Goal: Task Accomplishment & Management: Complete application form

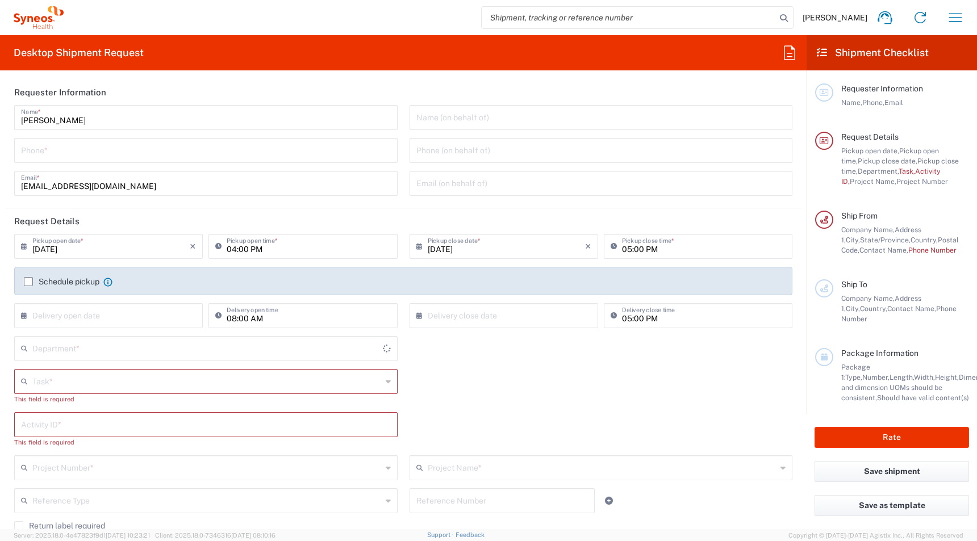
type input "4510"
type input "Syneos Health, LLC-[GEOGRAPHIC_DATA] [GEOGRAPHIC_DATA] [GEOGRAPHIC_DATA]"
click at [91, 386] on input "text" at bounding box center [206, 381] width 349 height 20
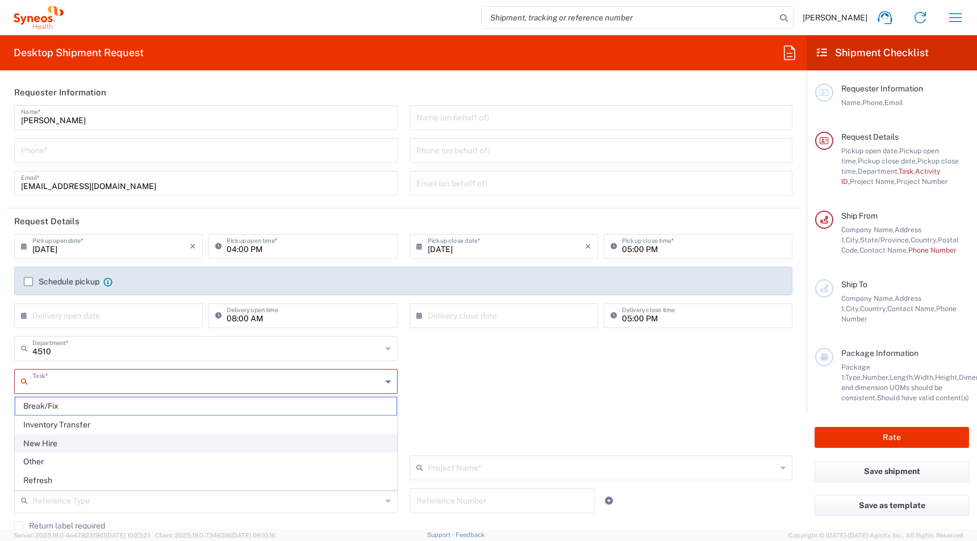
click at [66, 441] on span "New Hire" at bounding box center [205, 444] width 381 height 18
type input "New Hire"
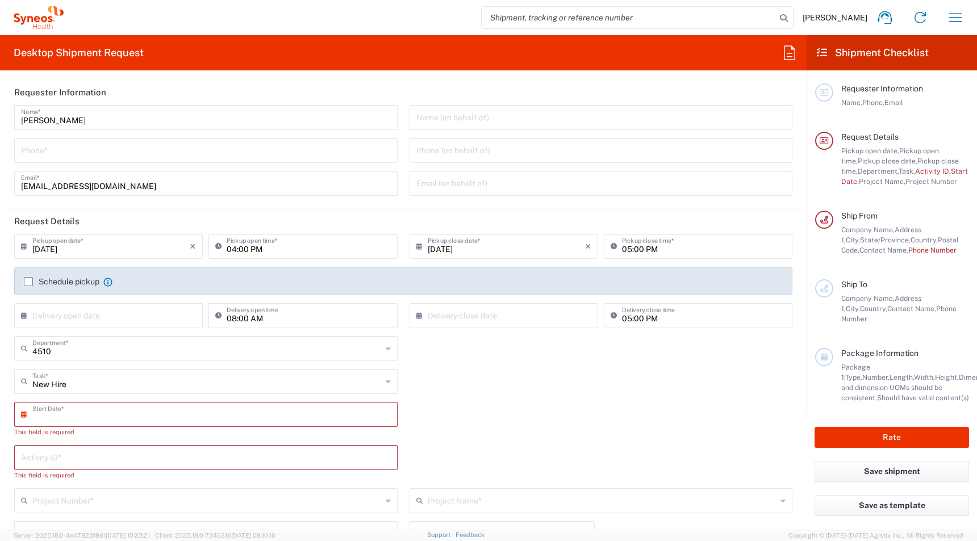
click at [52, 415] on input "text" at bounding box center [208, 414] width 352 height 20
click at [172, 486] on span "8" at bounding box center [175, 485] width 17 height 16
type input "[DATE]"
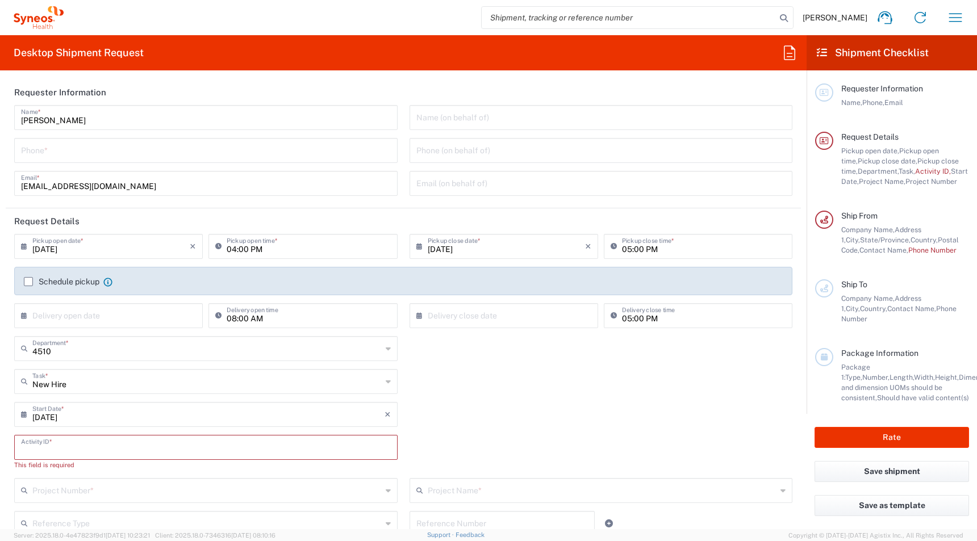
click at [52, 448] on input "text" at bounding box center [206, 447] width 370 height 20
paste input "[PERSON_NAME]"
type input "[PERSON_NAME]"
drag, startPoint x: 74, startPoint y: 452, endPoint x: 119, endPoint y: 415, distance: 58.6
click at [11, 449] on div "[PERSON_NAME] Activity ID *" at bounding box center [206, 451] width 395 height 33
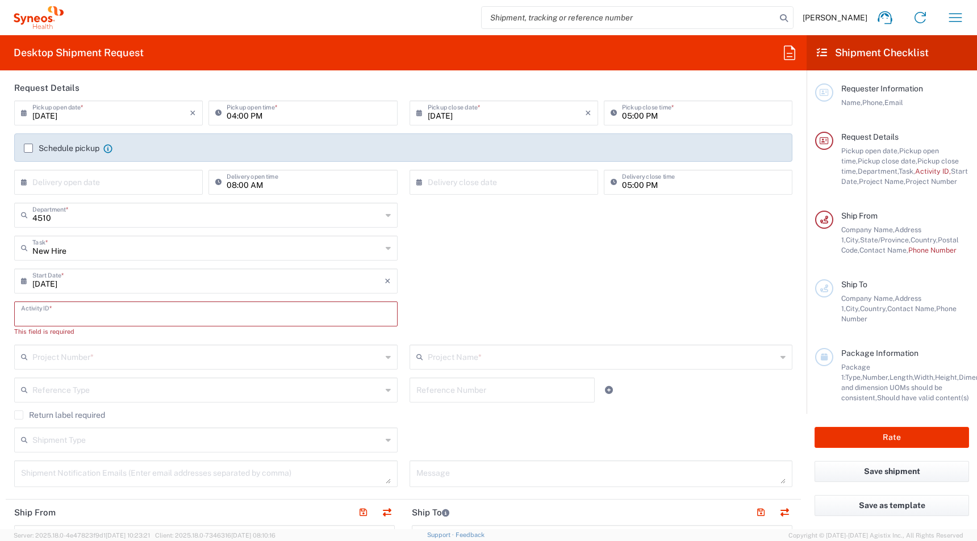
scroll to position [260, 0]
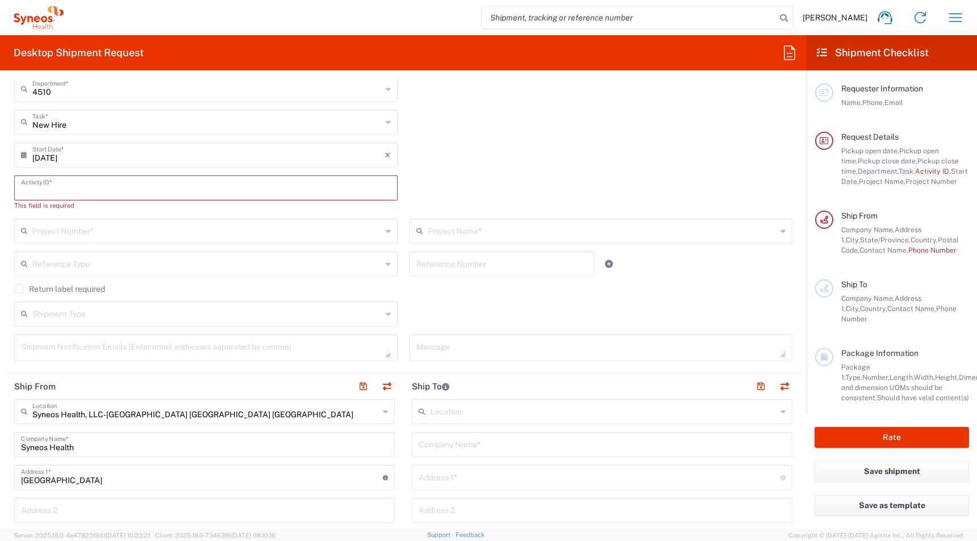
click at [436, 453] on input "text" at bounding box center [602, 444] width 367 height 20
paste input "[PERSON_NAME]"
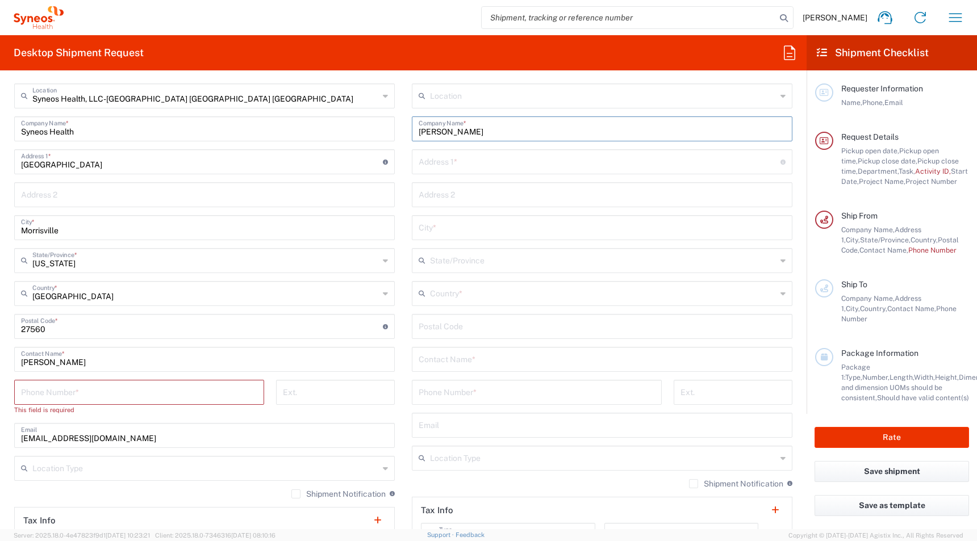
scroll to position [644, 0]
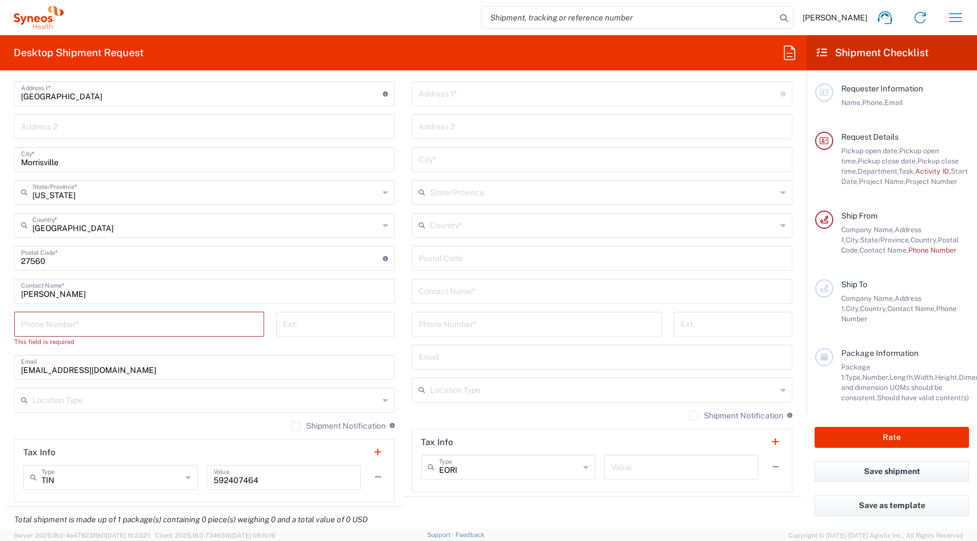
type input "[PERSON_NAME]"
click at [427, 299] on input "text" at bounding box center [602, 291] width 367 height 20
paste input "[PERSON_NAME]"
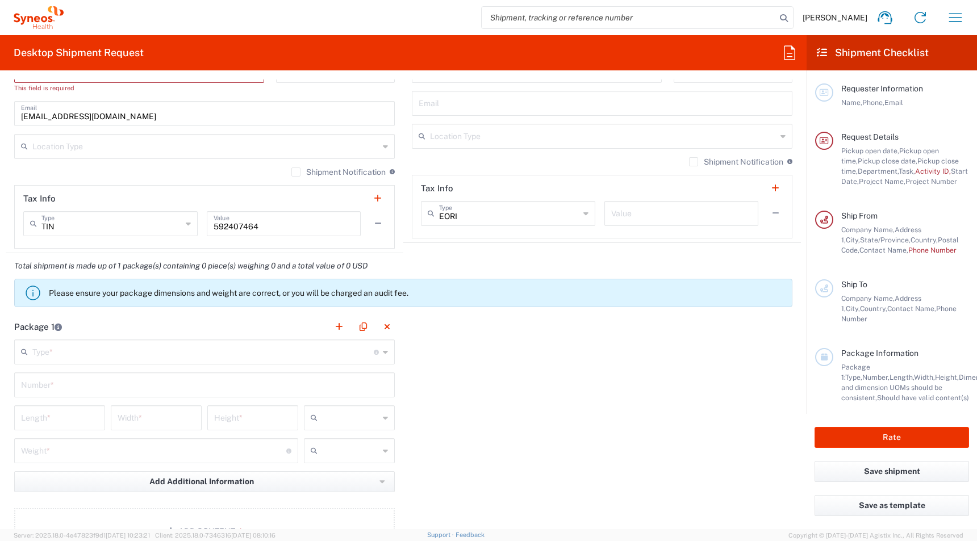
scroll to position [942, 0]
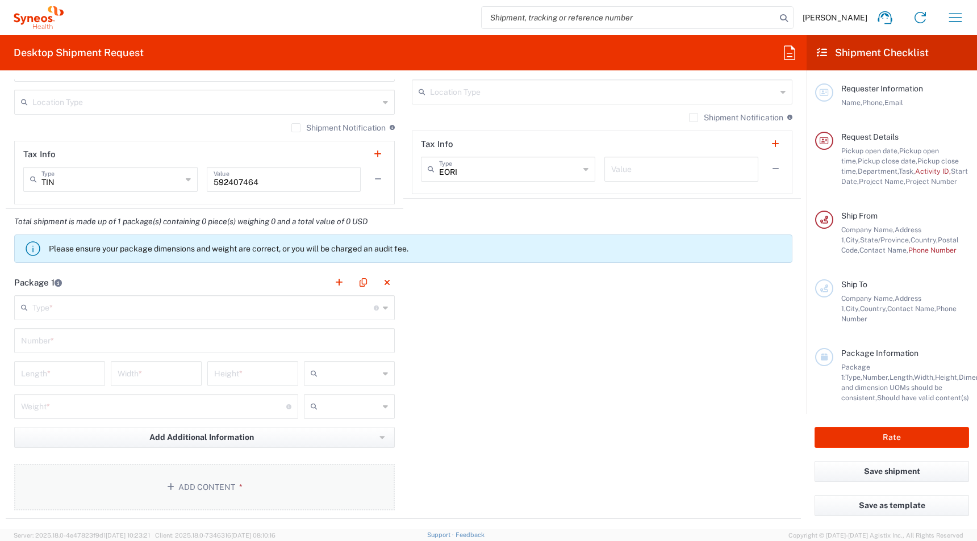
type input "[PERSON_NAME]"
click at [105, 495] on button "Add Content *" at bounding box center [204, 487] width 381 height 47
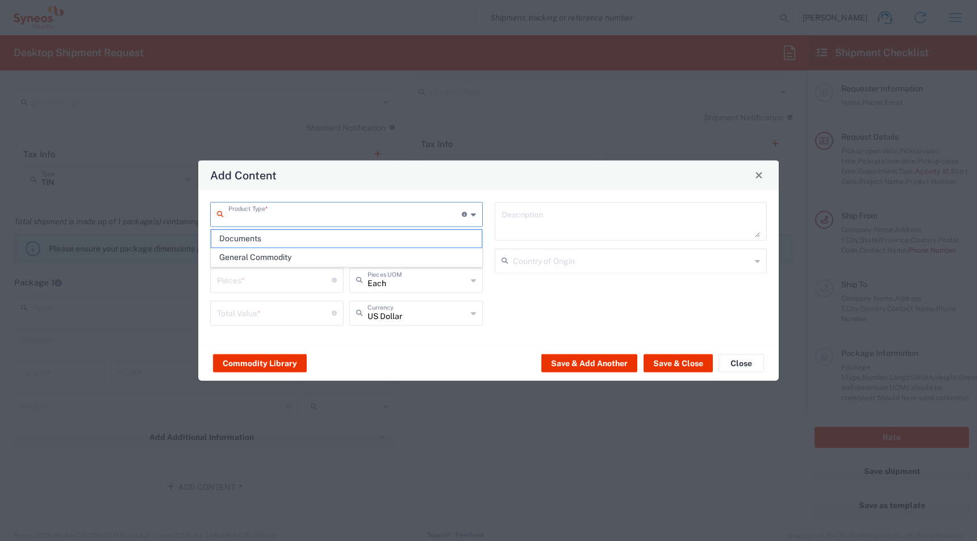
click at [254, 222] on input "text" at bounding box center [345, 213] width 234 height 20
click at [245, 256] on span "General Commodity" at bounding box center [346, 258] width 270 height 18
type input "General Commodity"
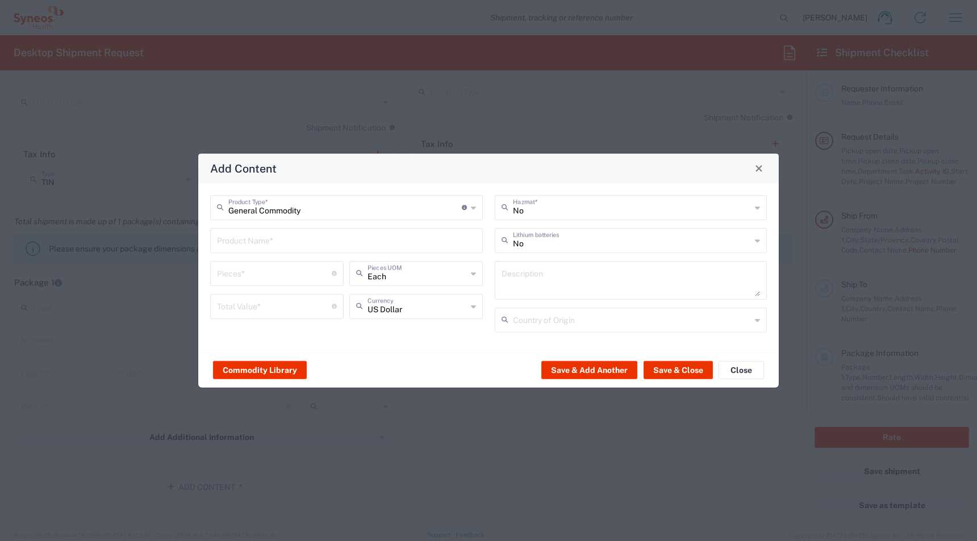
click at [231, 243] on input "text" at bounding box center [346, 240] width 259 height 20
click at [357, 231] on input "text" at bounding box center [346, 240] width 259 height 20
click at [326, 239] on input "text" at bounding box center [346, 240] width 259 height 20
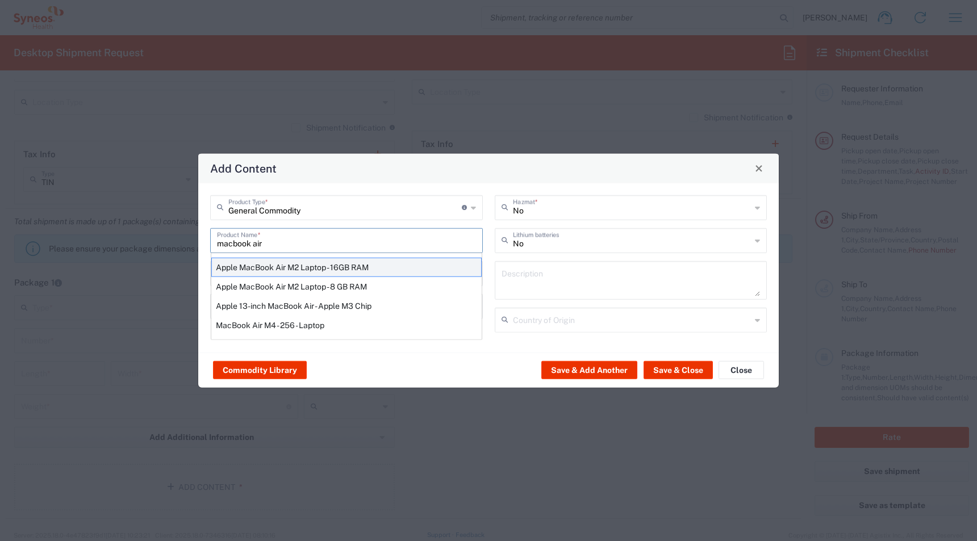
click at [251, 266] on div "Apple MacBook Air M2 Laptop - 16GB RAM" at bounding box center [346, 266] width 270 height 19
type input "Apple MacBook Air M2 Laptop - 16GB RAM"
type input "1"
type textarea "M2 - 8-core CPU - 8-core GPU - 16 GB RAM - 512 GB SSD"
type input "[GEOGRAPHIC_DATA]"
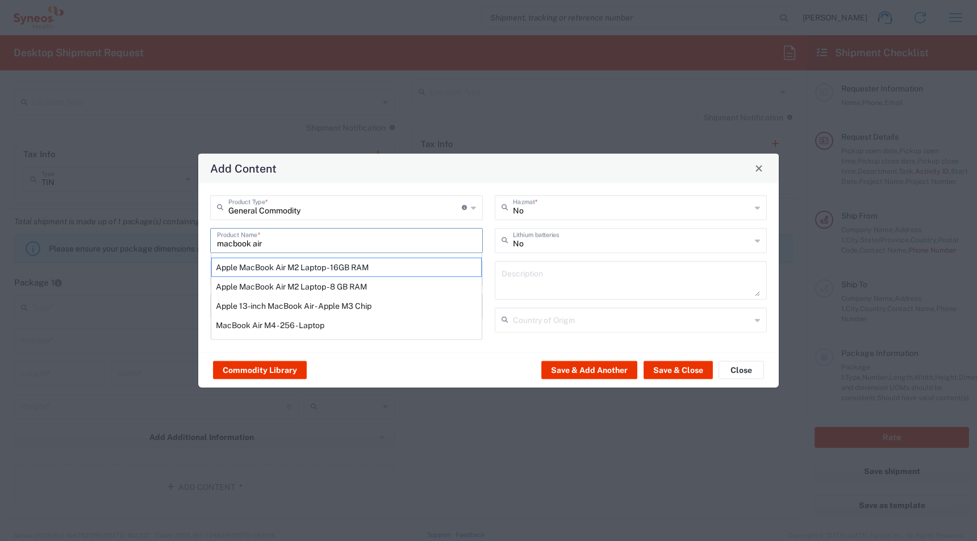
type input "Yes"
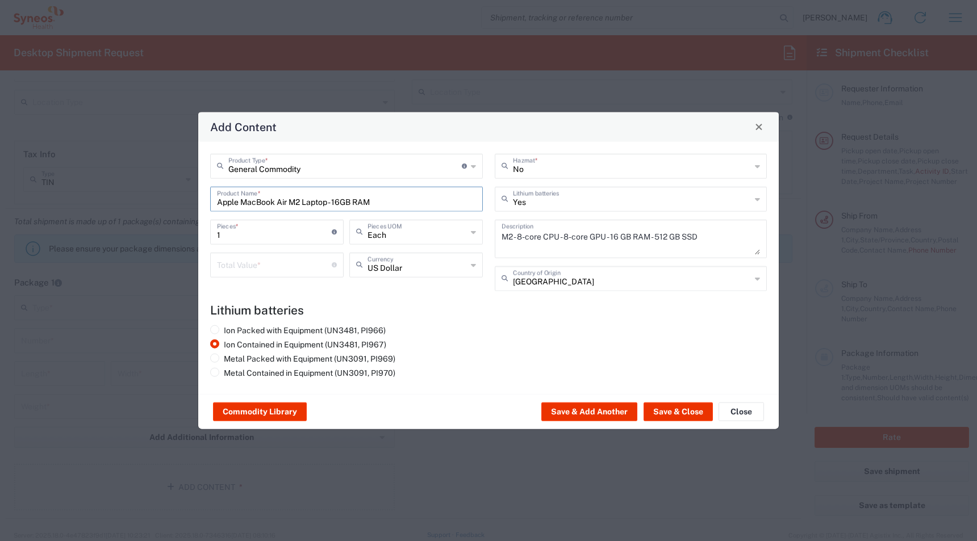
click at [231, 261] on input "number" at bounding box center [274, 264] width 115 height 20
type input "900"
click at [677, 413] on button "Save & Close" at bounding box center [678, 412] width 69 height 18
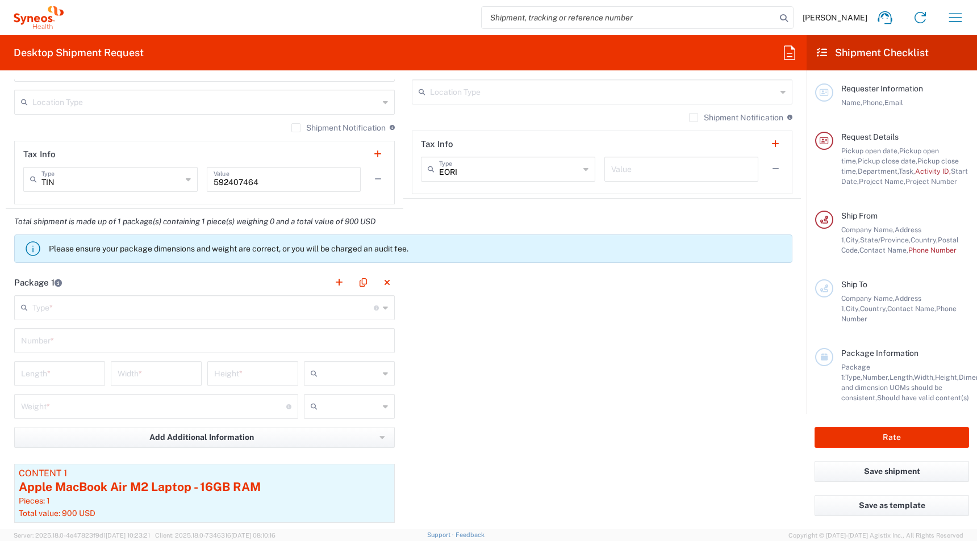
click at [76, 300] on input "text" at bounding box center [202, 307] width 341 height 20
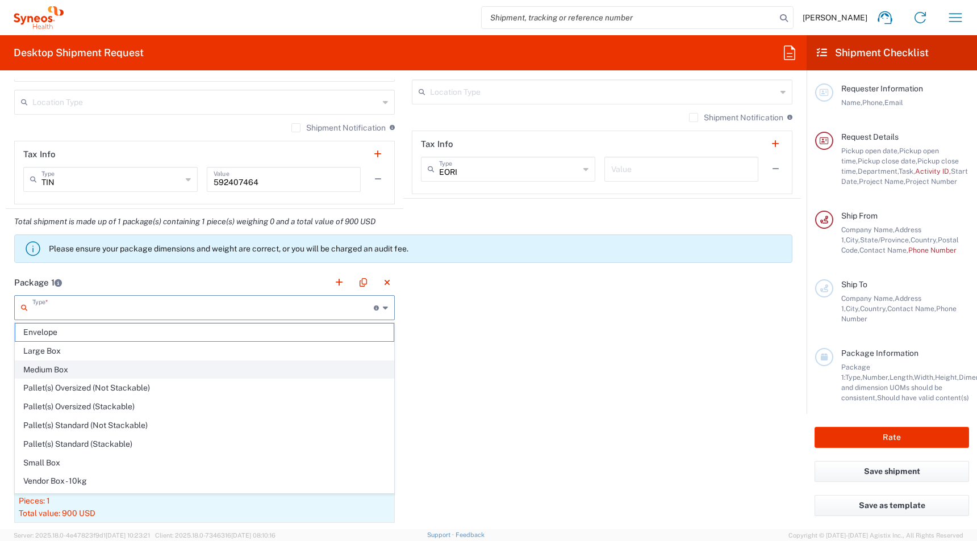
click at [56, 372] on span "Medium Box" at bounding box center [204, 370] width 378 height 18
type input "Medium Box"
type input "13"
type input "11.5"
type input "2.5"
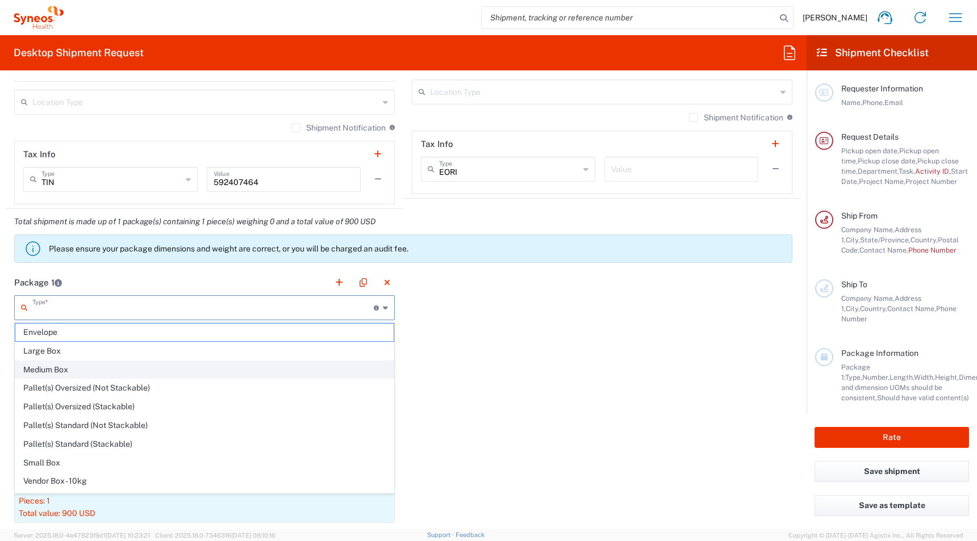
type input "in"
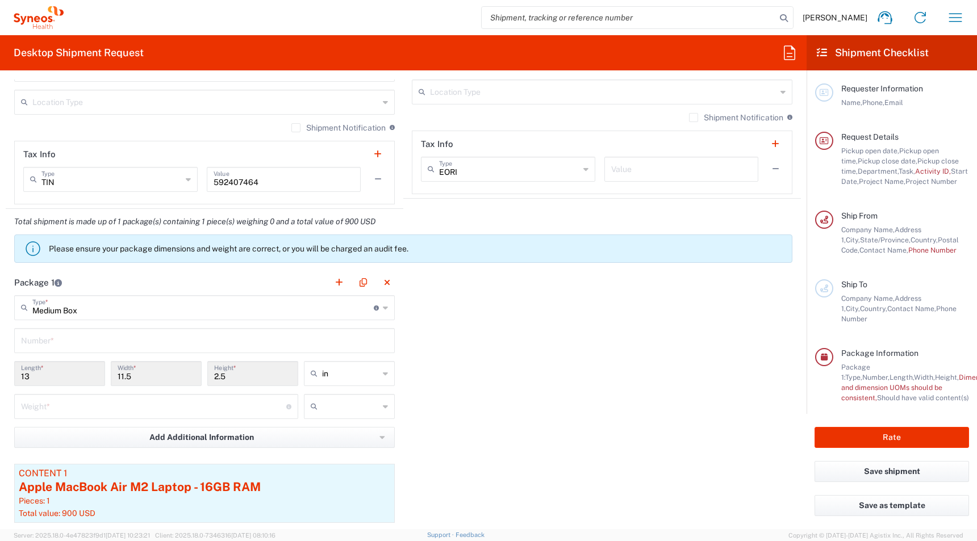
click at [47, 337] on input "text" at bounding box center [204, 340] width 367 height 20
type input "1"
click at [79, 403] on input "number" at bounding box center [153, 406] width 265 height 20
type input "6"
click at [380, 413] on div at bounding box center [349, 406] width 91 height 25
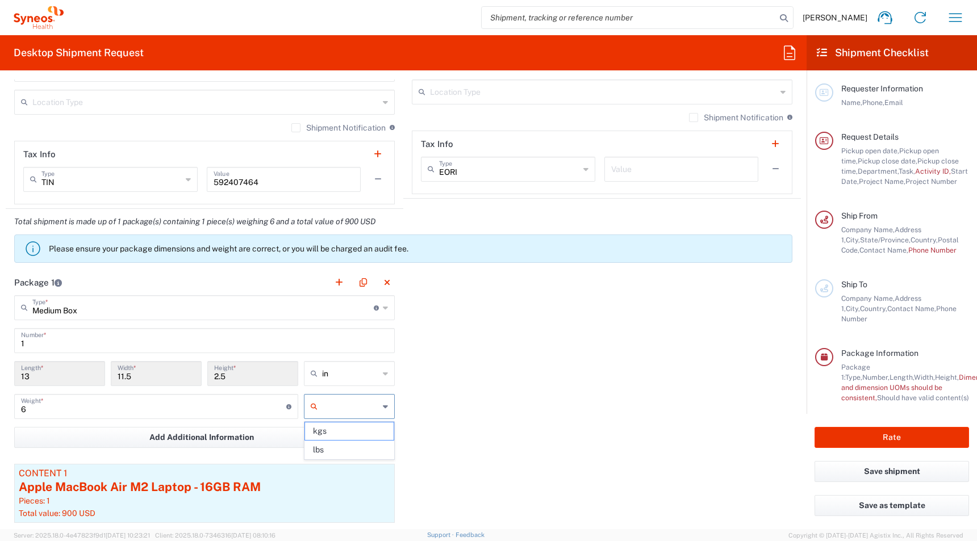
click at [376, 411] on input "text" at bounding box center [350, 407] width 57 height 18
click at [356, 449] on span "lbs" at bounding box center [349, 450] width 89 height 18
type input "lbs"
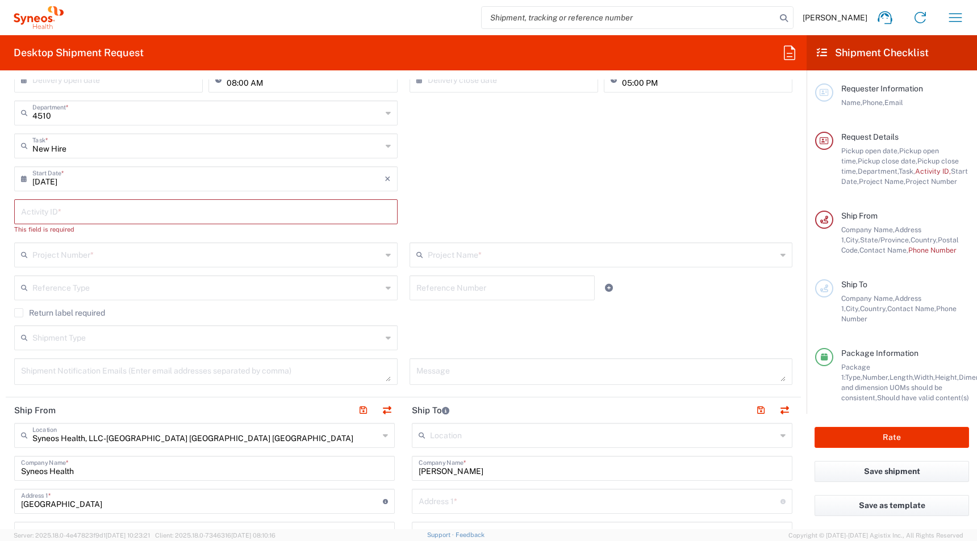
scroll to position [225, 0]
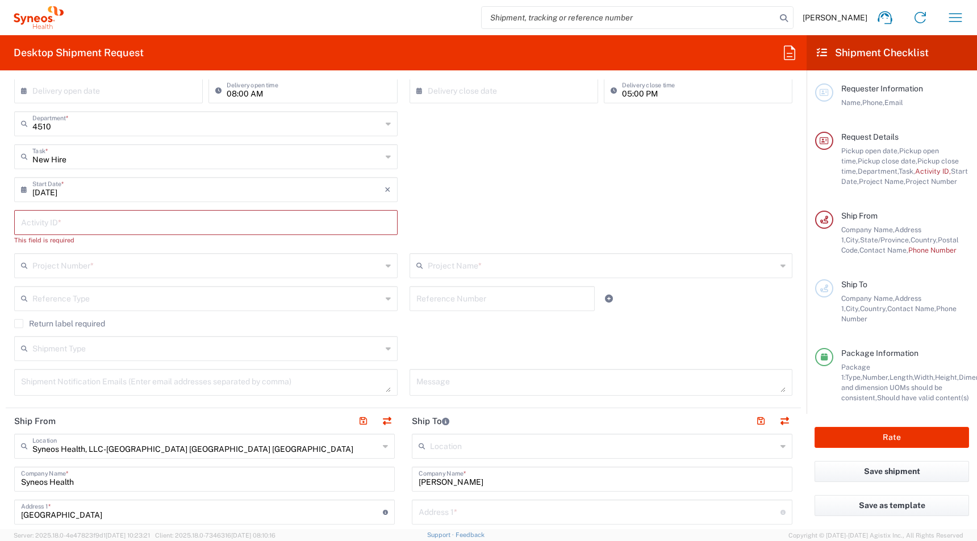
click at [35, 223] on input "text" at bounding box center [206, 222] width 370 height 20
click at [40, 223] on input "text" at bounding box center [206, 222] width 370 height 20
paste input "SCTASK2700528"
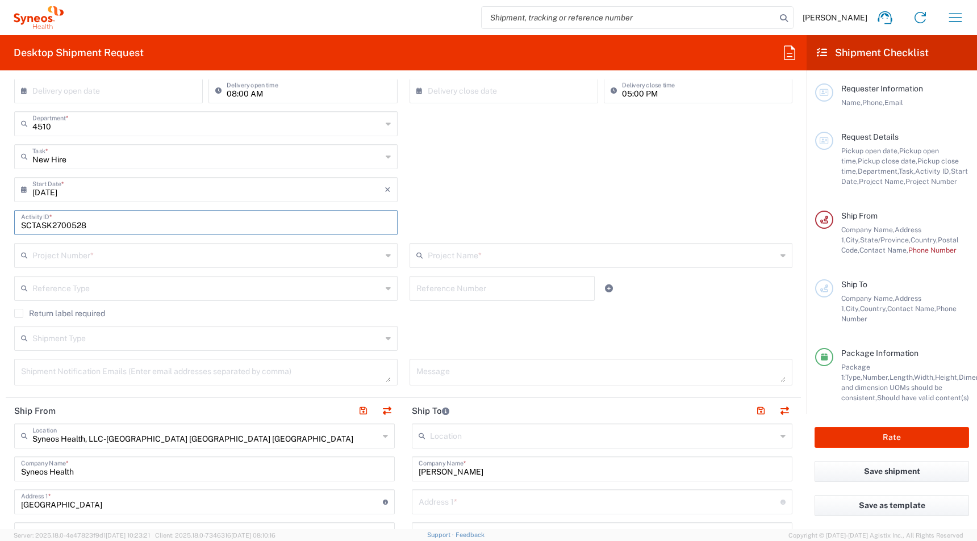
type input "SCTASK2700528"
click at [58, 254] on input "text" at bounding box center [206, 255] width 349 height 20
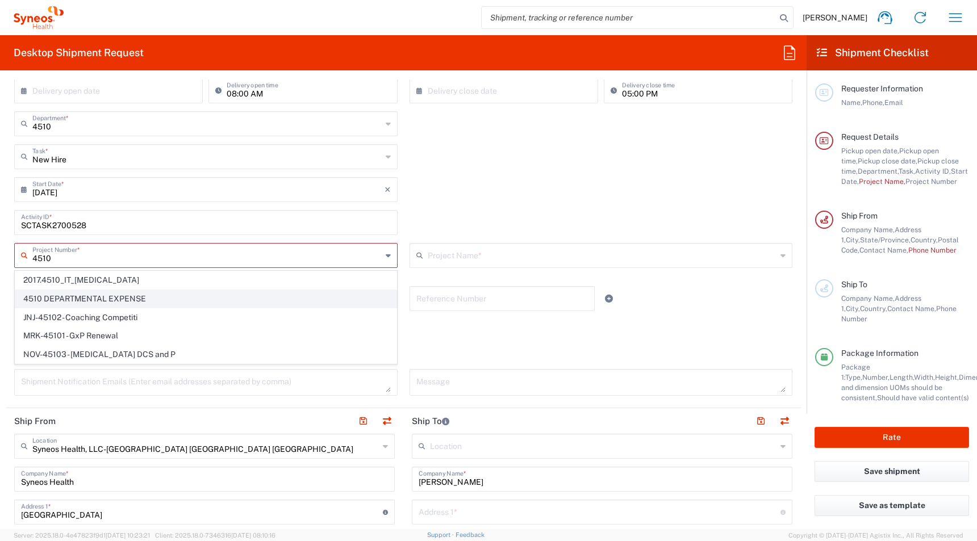
click at [49, 298] on span "4510 DEPARTMENTAL EXPENSE" at bounding box center [205, 299] width 381 height 18
type input "4510 DEPARTMENTAL EXPENSE"
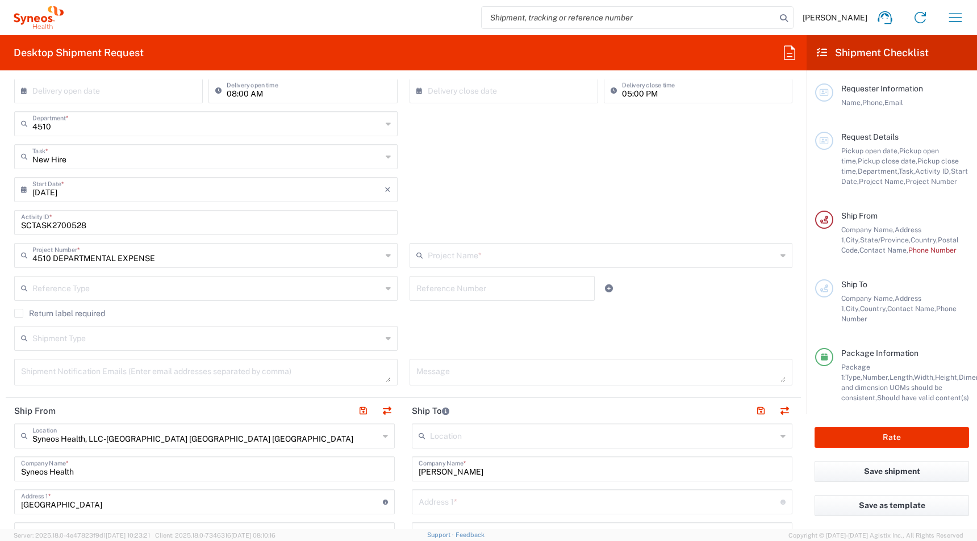
type input "4510 DEPARTMENTAL EXPENSE"
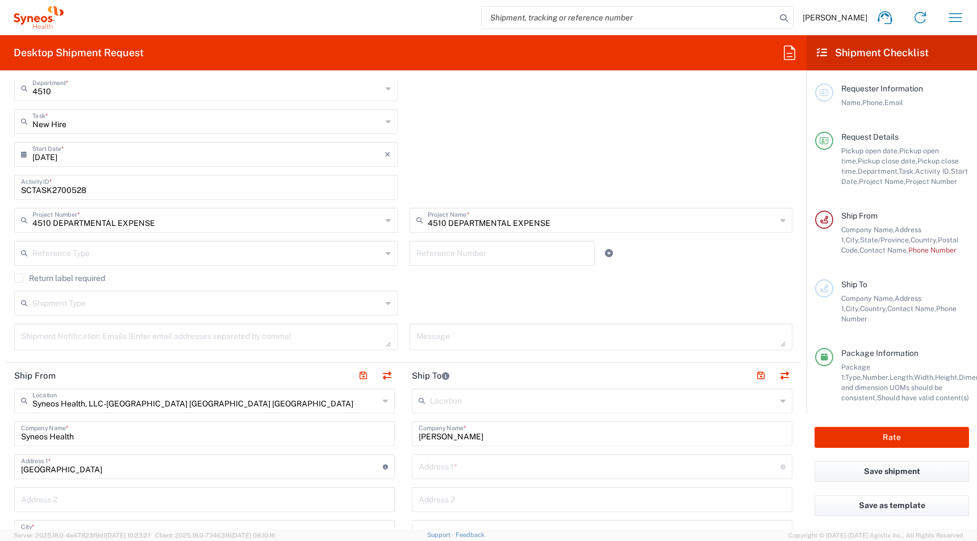
scroll to position [265, 0]
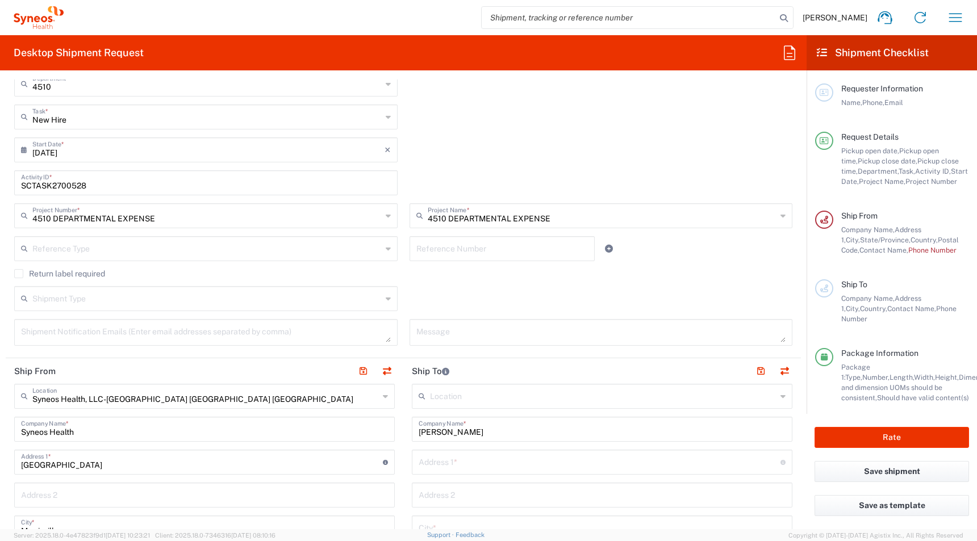
click at [49, 318] on div "Shipment Type Batch Regular" at bounding box center [206, 302] width 395 height 33
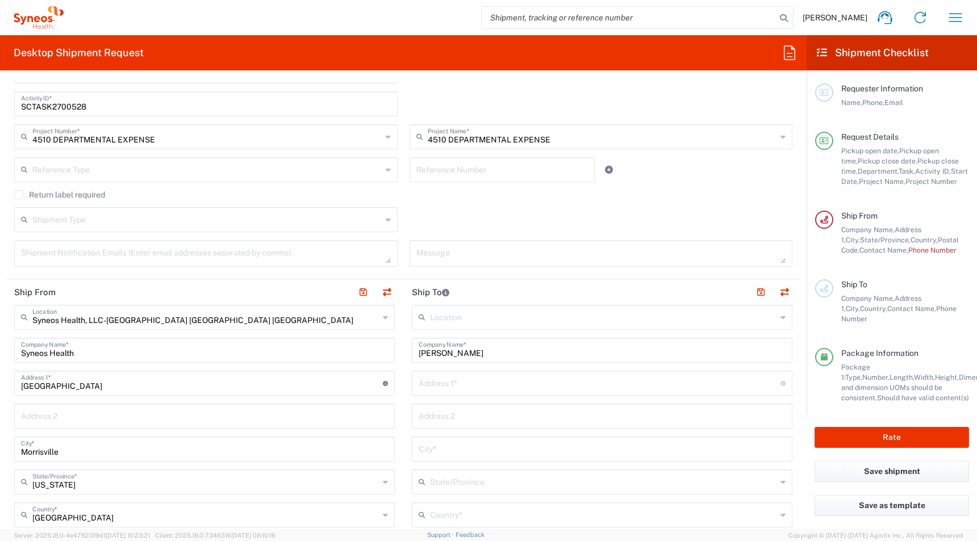
scroll to position [236, 0]
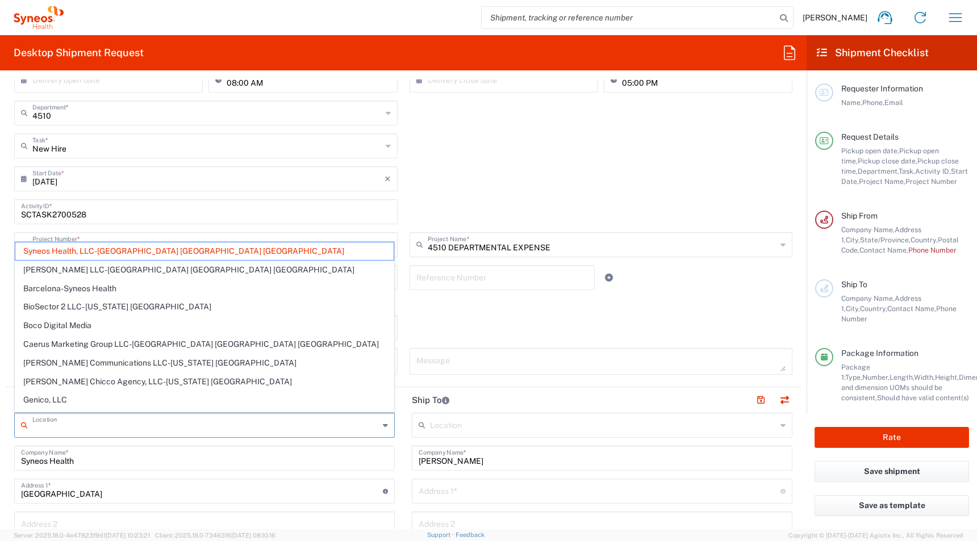
click at [95, 428] on input "text" at bounding box center [205, 425] width 347 height 20
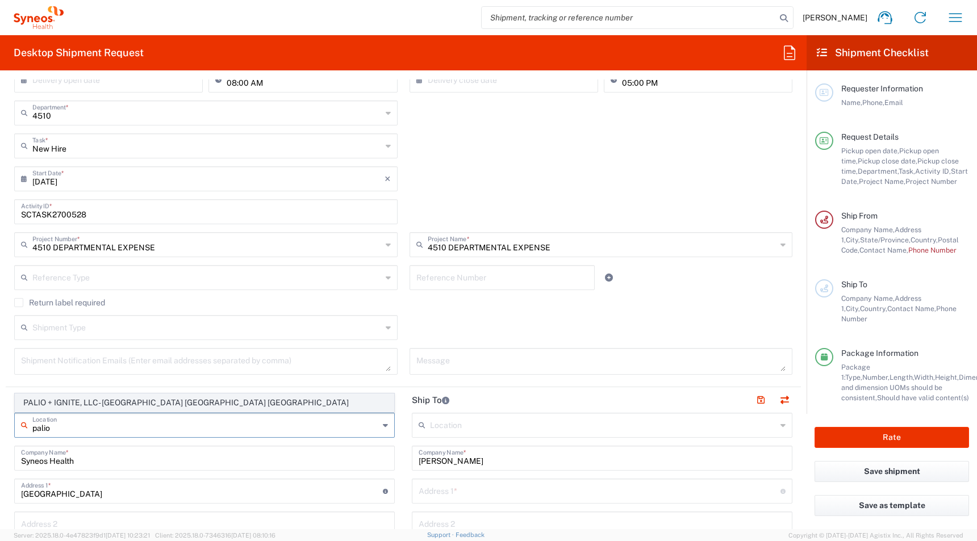
click at [52, 404] on span "PALIO + IGNITE, LLC- [GEOGRAPHIC_DATA] [GEOGRAPHIC_DATA] [GEOGRAPHIC_DATA]" at bounding box center [204, 403] width 378 height 18
type input "PALIO + IGNITE, LLC- [GEOGRAPHIC_DATA] [GEOGRAPHIC_DATA] [GEOGRAPHIC_DATA]"
type input "PALIO + IGNITE, LLC"
type input "[STREET_ADDRESS]"
type input "[GEOGRAPHIC_DATA]"
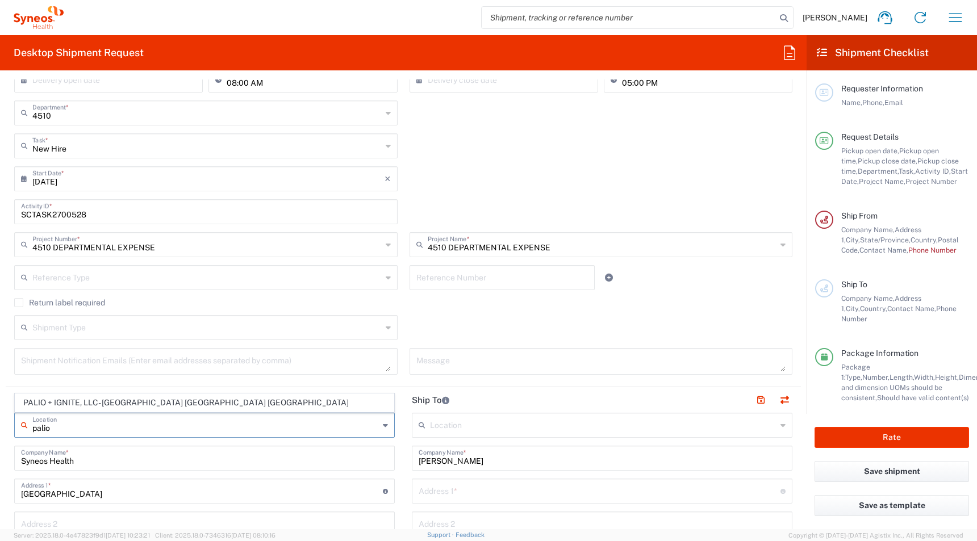
type input "[US_STATE]"
type input "43082"
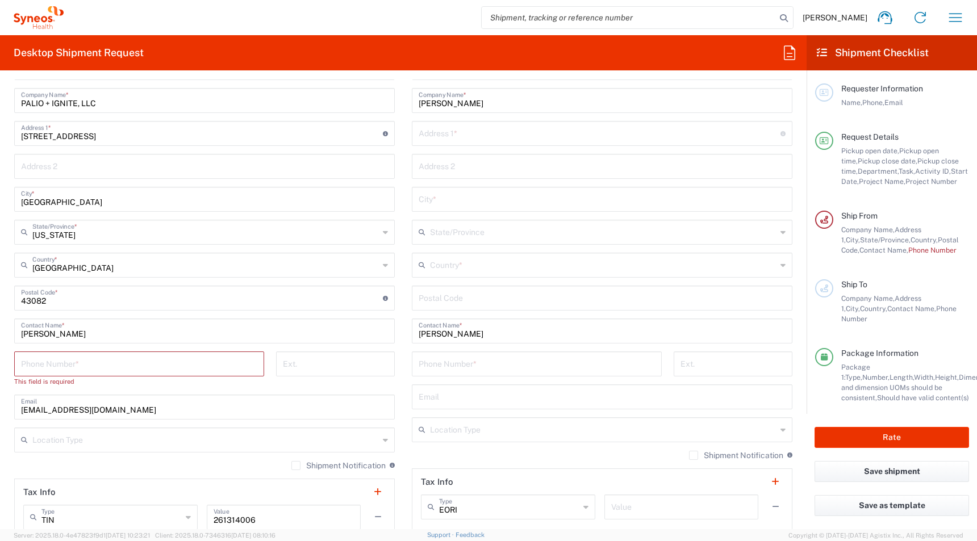
scroll to position [617, 0]
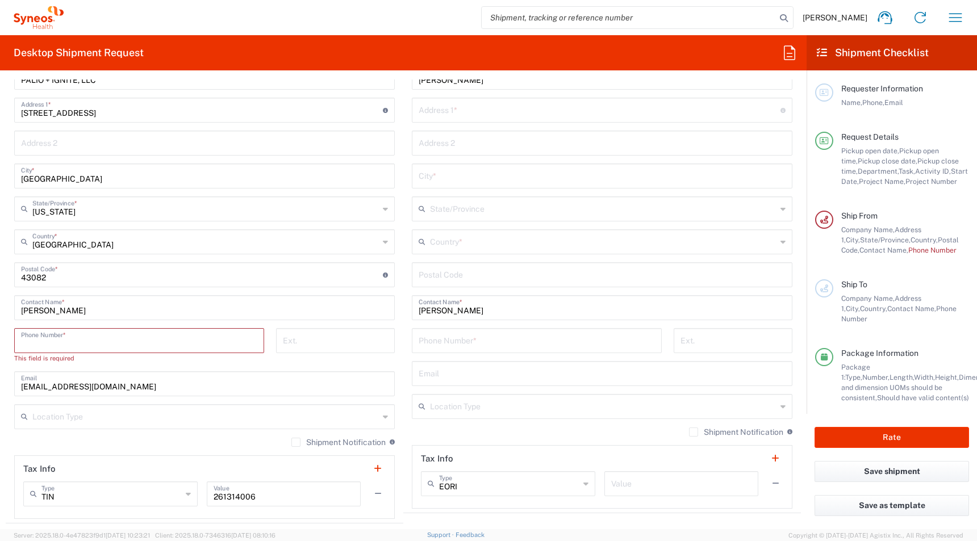
click at [63, 346] on input "tel" at bounding box center [139, 340] width 236 height 20
paste input "[PHONE_NUMBER]"
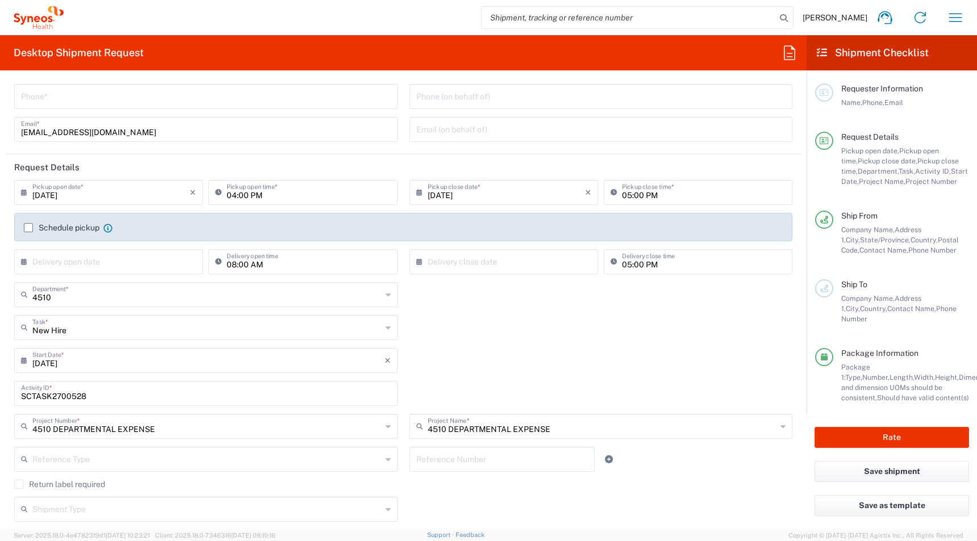
scroll to position [0, 0]
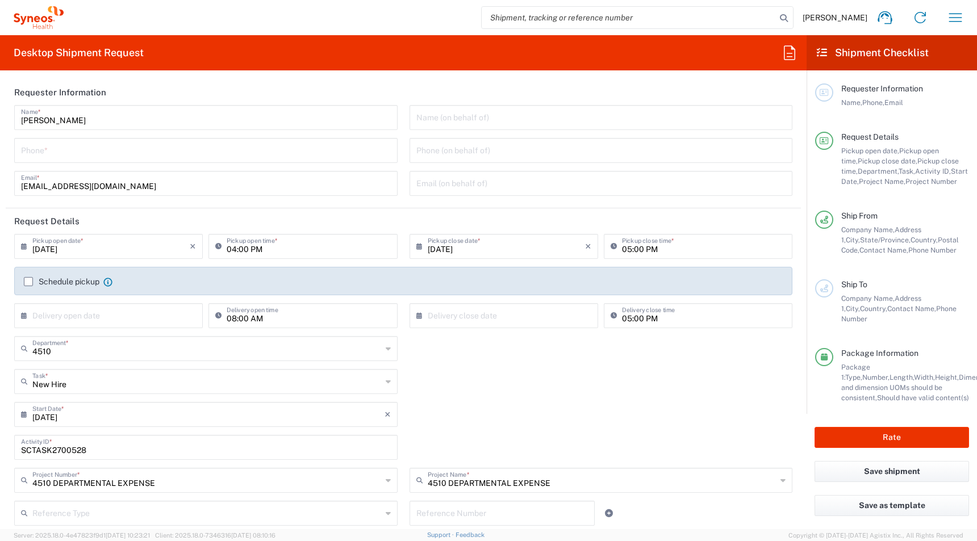
type input "[PHONE_NUMBER]"
click at [36, 148] on input "tel" at bounding box center [206, 150] width 370 height 20
paste input "[PHONE_NUMBER]"
type input "[PHONE_NUMBER]"
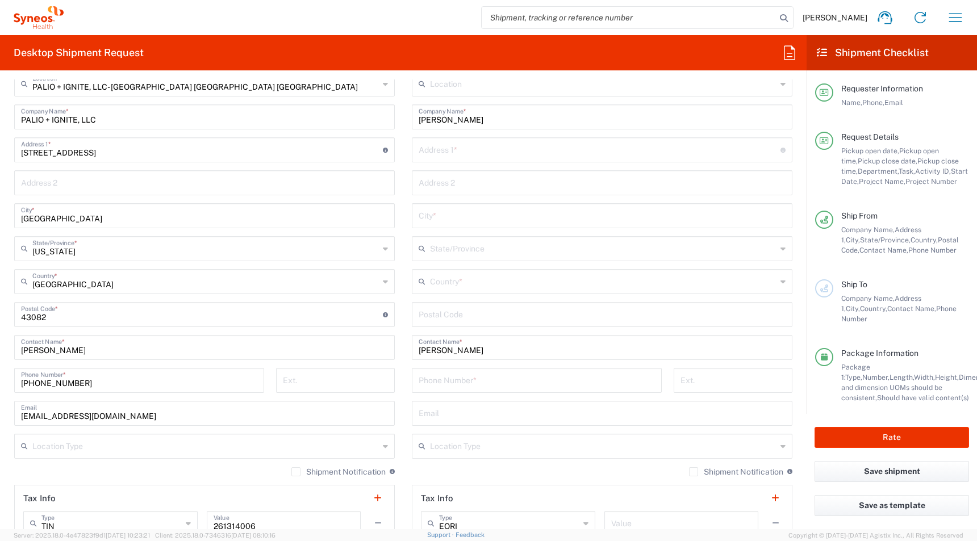
scroll to position [600, 0]
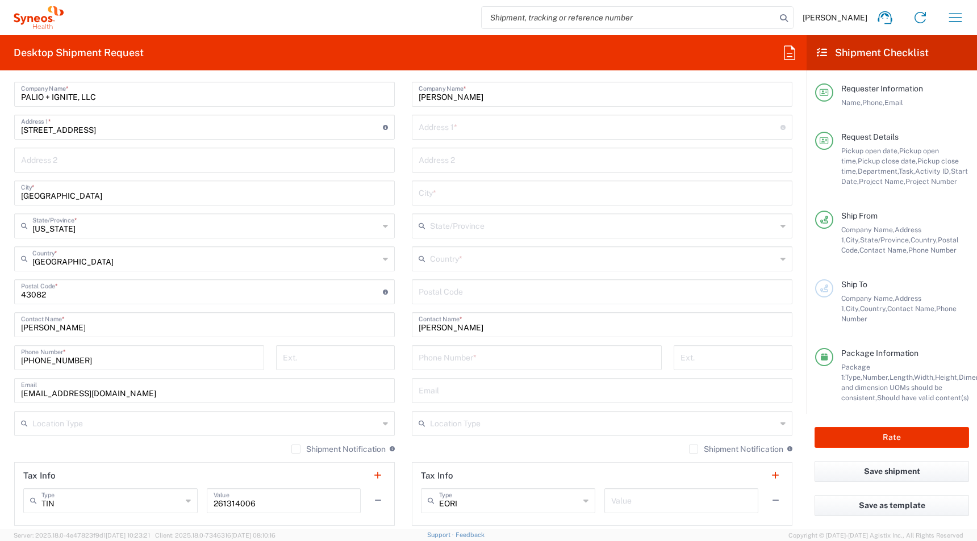
click at [424, 386] on input "text" at bounding box center [602, 390] width 367 height 20
paste input "[PERSON_NAME][EMAIL_ADDRESS][PERSON_NAME][DOMAIN_NAME]"
type input "[PERSON_NAME][EMAIL_ADDRESS][PERSON_NAME][DOMAIN_NAME]"
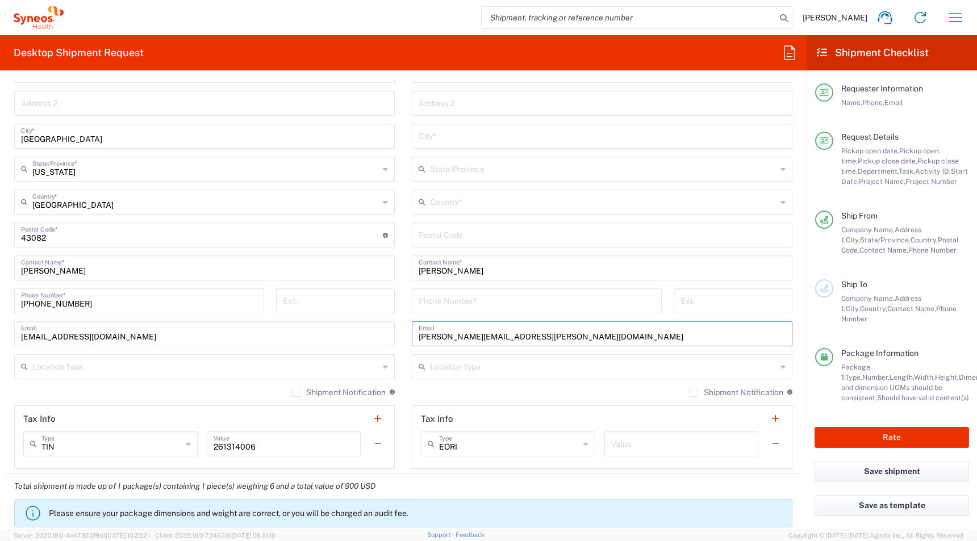
scroll to position [662, 0]
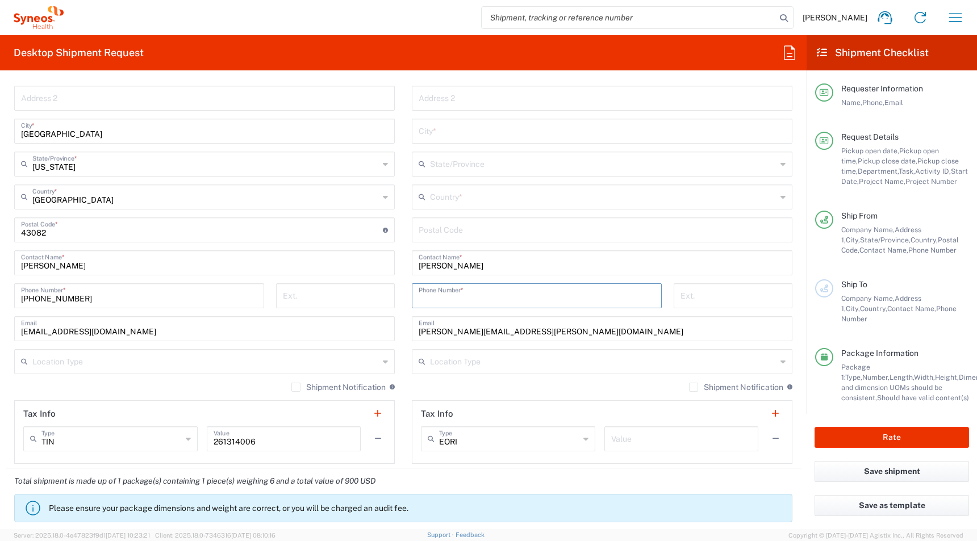
click at [424, 292] on input "tel" at bounding box center [537, 295] width 236 height 20
paste input "+ 6146686130"
type input "+ 6146686130"
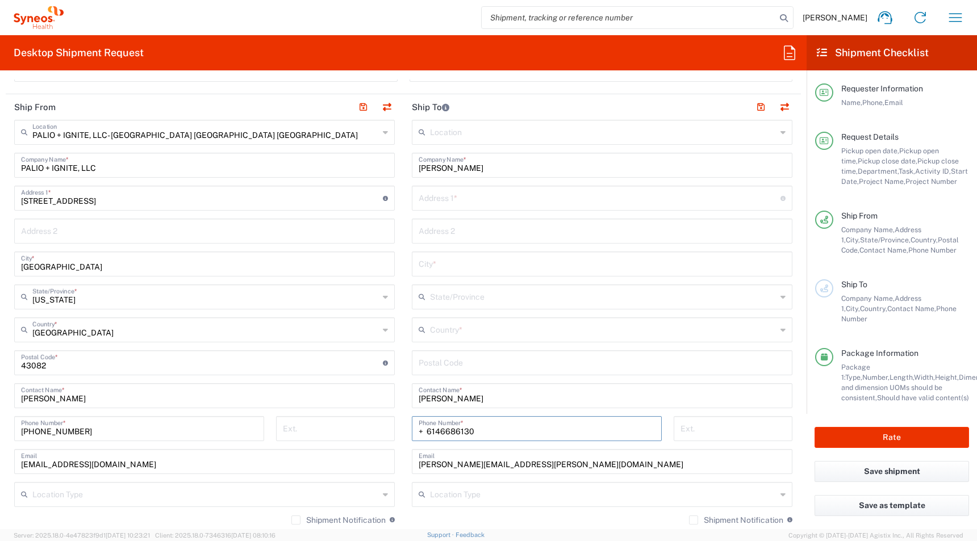
scroll to position [481, 0]
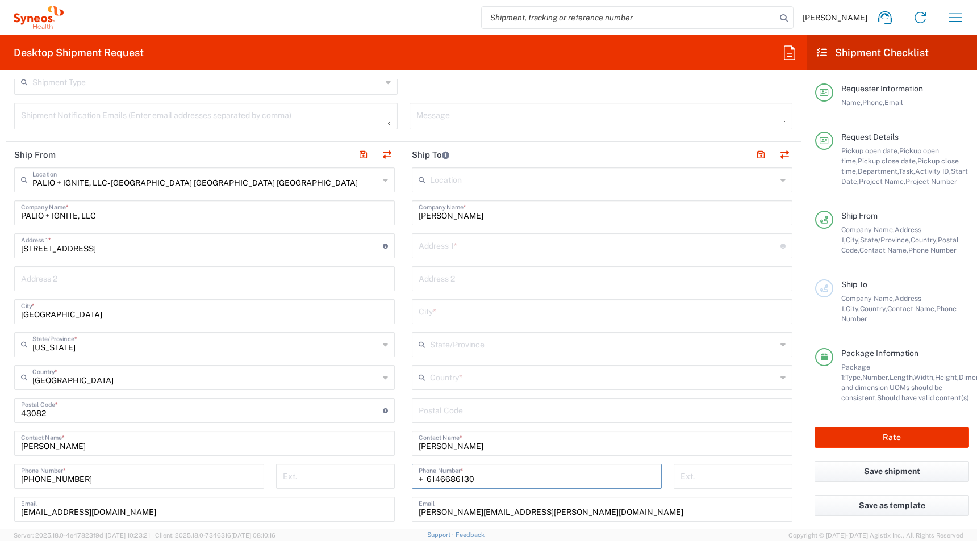
click at [431, 252] on input "text" at bounding box center [600, 245] width 362 height 20
paste input "[STREET_ADDRESS]"
type input "[STREET_ADDRESS]"
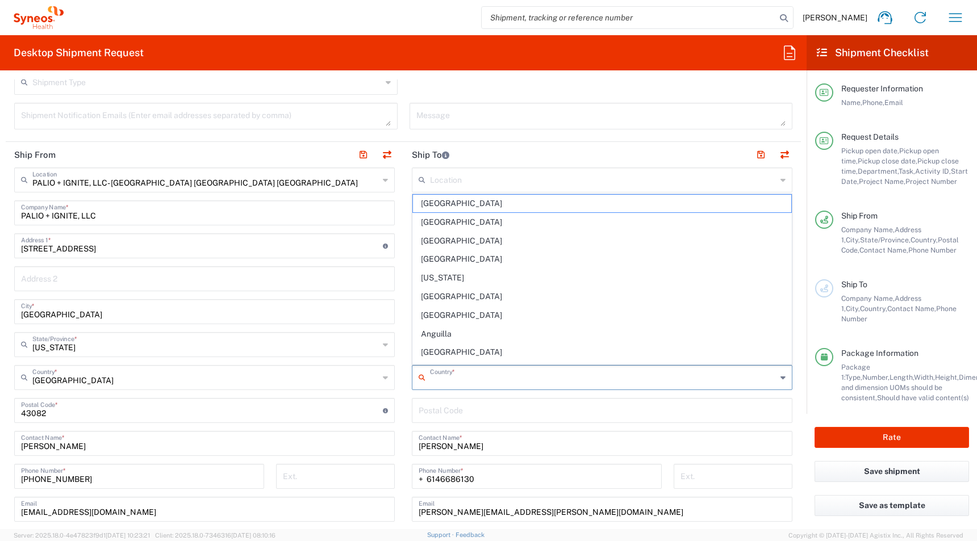
click at [434, 378] on input "text" at bounding box center [603, 377] width 347 height 20
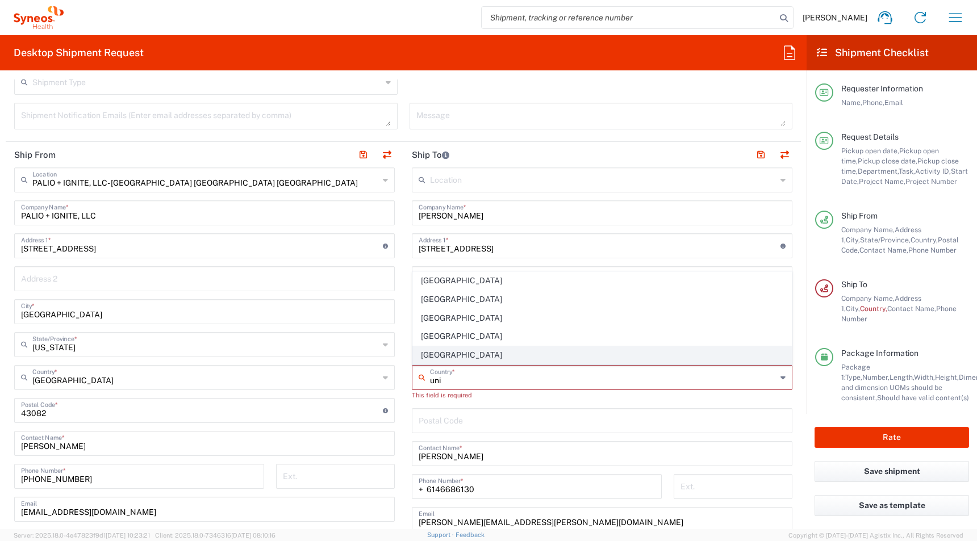
click at [426, 353] on span "[GEOGRAPHIC_DATA]" at bounding box center [602, 356] width 378 height 18
type input "[GEOGRAPHIC_DATA]"
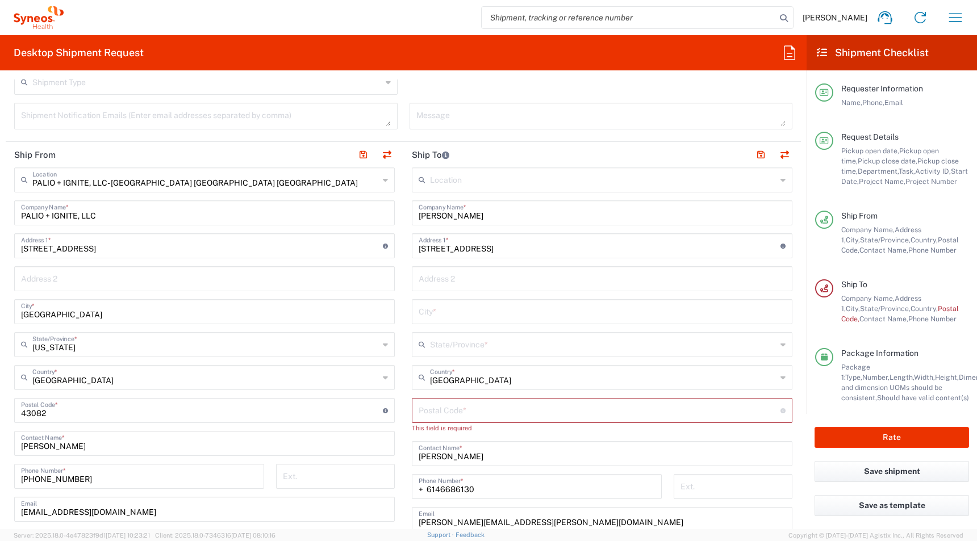
click at [433, 356] on div "State/Province *" at bounding box center [602, 344] width 381 height 25
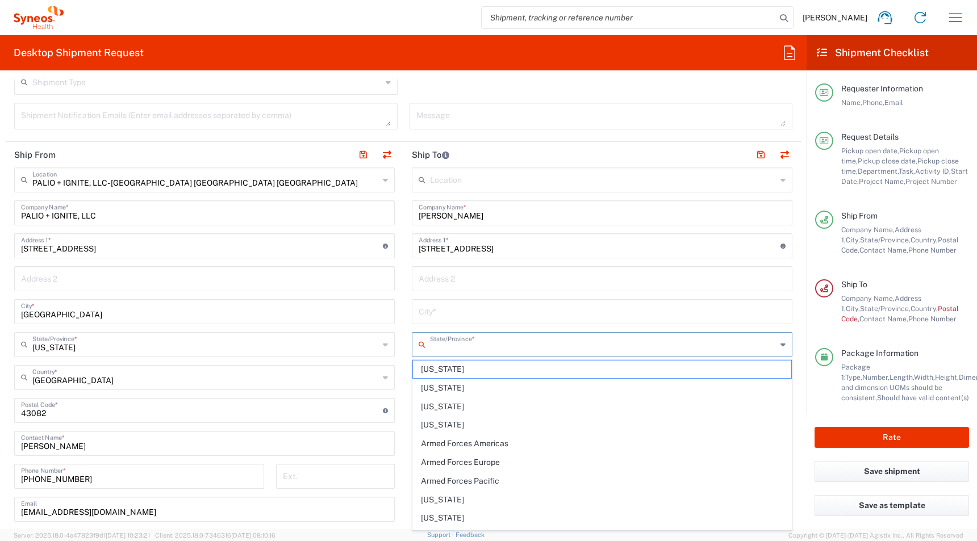
click at [432, 349] on input "text" at bounding box center [603, 344] width 347 height 20
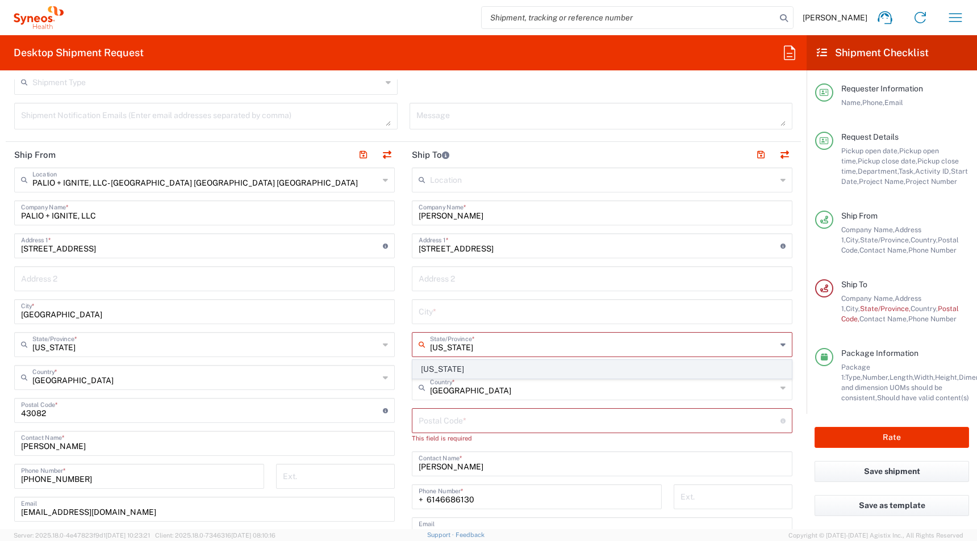
click at [426, 369] on span "[US_STATE]" at bounding box center [602, 370] width 378 height 18
type input "[US_STATE]"
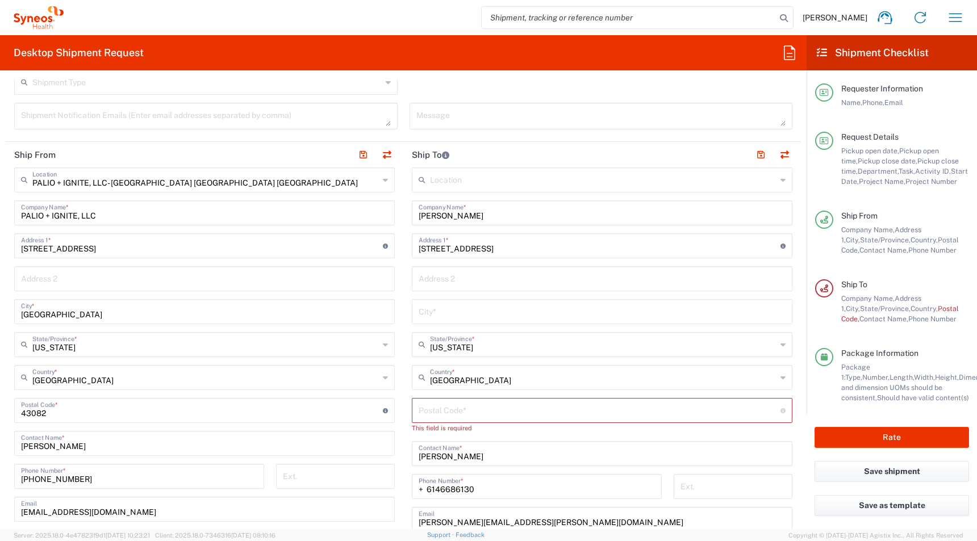
click at [428, 317] on input "text" at bounding box center [602, 311] width 367 height 20
paste input "Worthington"
type input "Worthington"
click at [425, 418] on input "undefined" at bounding box center [600, 410] width 362 height 20
click at [444, 415] on input "undefined" at bounding box center [600, 410] width 362 height 20
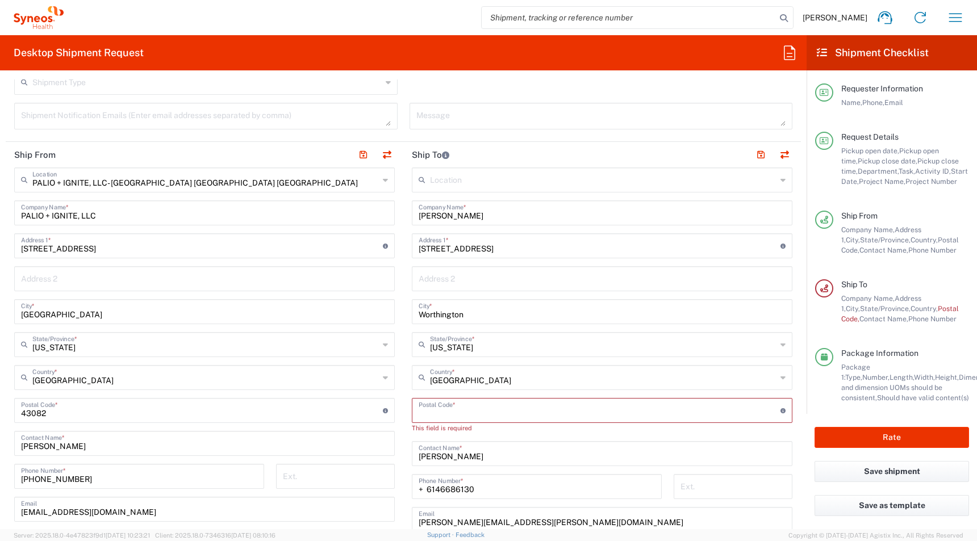
paste input "43085"
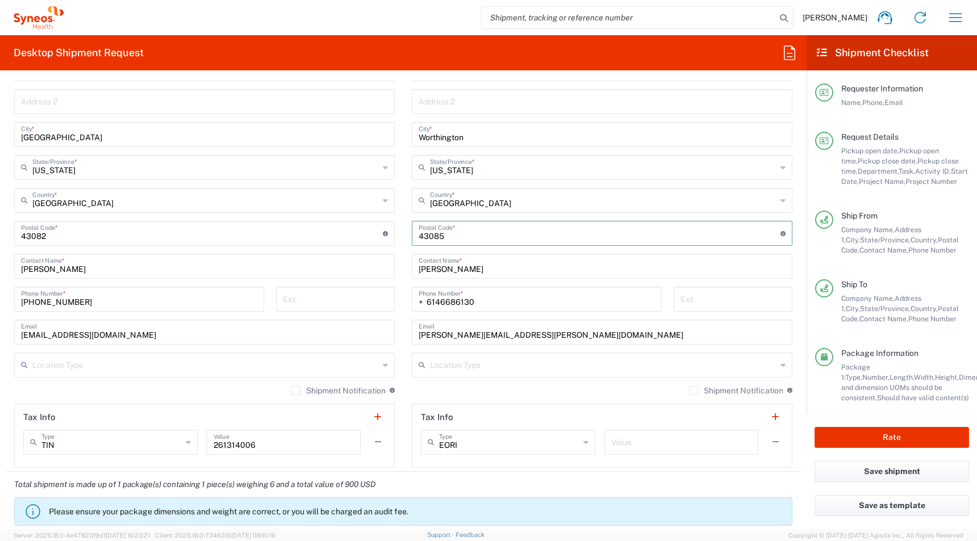
scroll to position [690, 0]
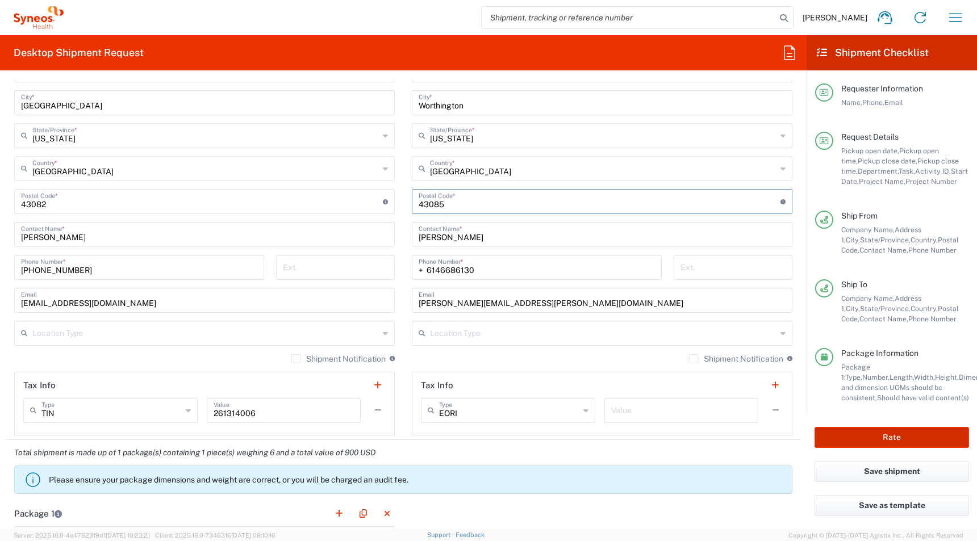
type input "43085"
click at [874, 439] on button "Rate" at bounding box center [892, 437] width 155 height 21
type input "4510 DEPARTMENTAL EXPENSE"
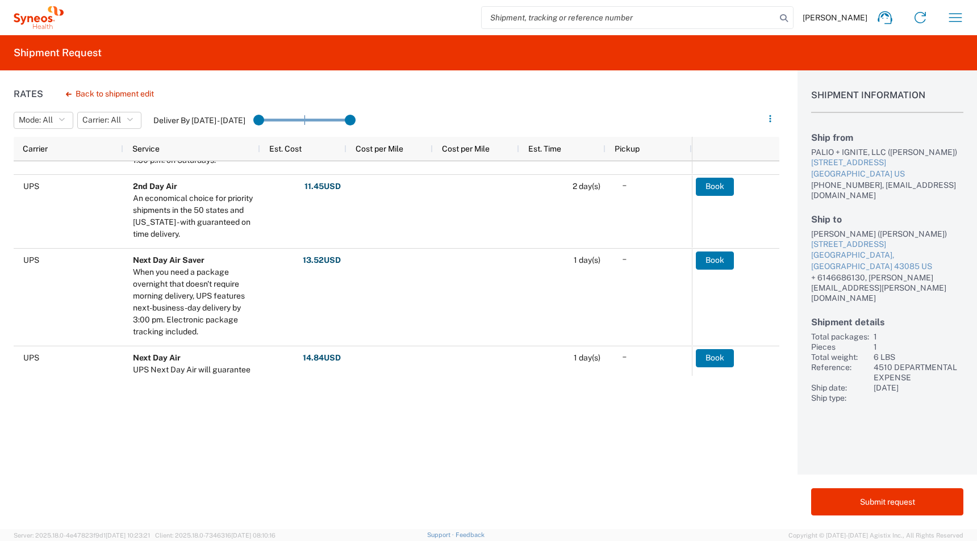
scroll to position [269, 0]
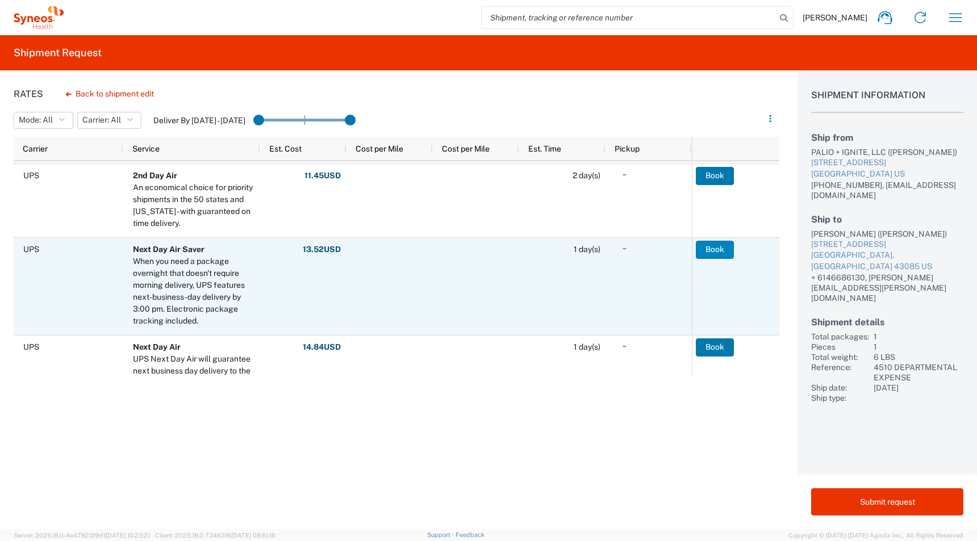
click at [719, 256] on button "Book" at bounding box center [715, 250] width 38 height 18
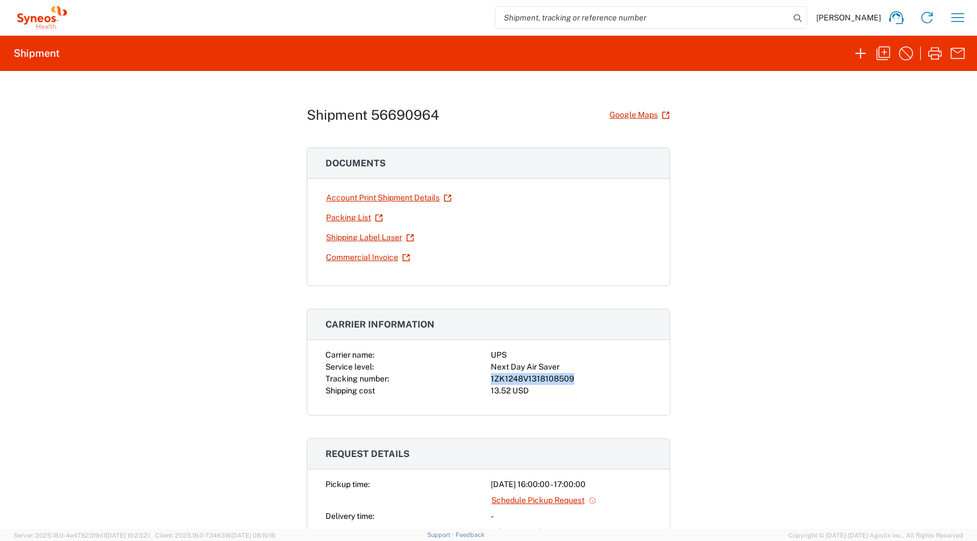
drag, startPoint x: 578, startPoint y: 380, endPoint x: 482, endPoint y: 381, distance: 96.0
click at [482, 381] on div "Carrier name: UPS Service level: Next Day Air Saver Tracking number: 1ZK1248V13…" at bounding box center [489, 373] width 326 height 48
copy div "1ZK1248V1318108509"
click at [336, 241] on link "Shipping Label Laser" at bounding box center [370, 238] width 89 height 20
